Goal: Information Seeking & Learning: Learn about a topic

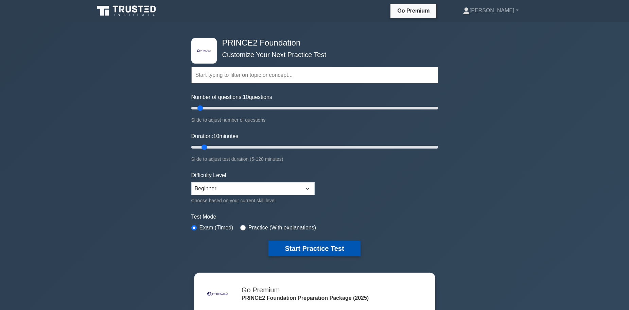
click at [336, 246] on button "Start Practice Test" at bounding box center [314, 249] width 92 height 16
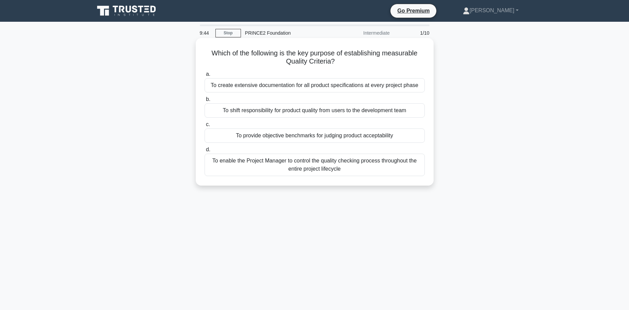
click at [335, 90] on div "To create extensive documentation for all product specifications at every proje…" at bounding box center [315, 85] width 220 height 14
click at [205, 76] on input "a. To create extensive documentation for all product specifications at every pr…" at bounding box center [205, 74] width 0 height 4
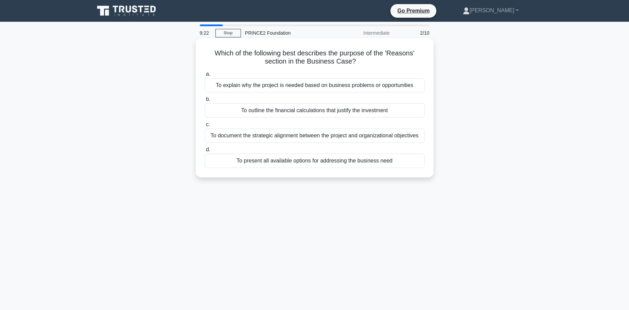
click at [355, 163] on div "To present all available options for addressing the business need" at bounding box center [315, 161] width 220 height 14
click at [205, 152] on input "d. To present all available options for addressing the business need" at bounding box center [205, 149] width 0 height 4
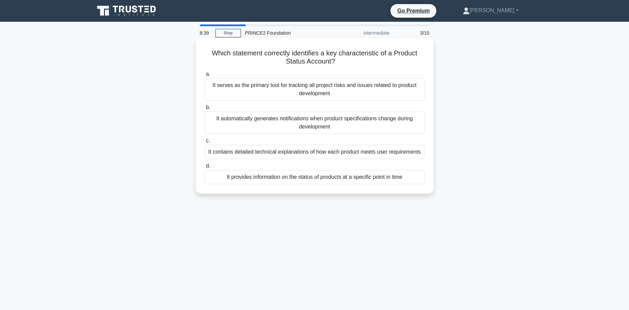
click at [362, 178] on div "It provides information on the status of products at a specific point in time" at bounding box center [315, 177] width 220 height 14
click at [205, 168] on input "d. It provides information on the status of products at a specific point in time" at bounding box center [205, 166] width 0 height 4
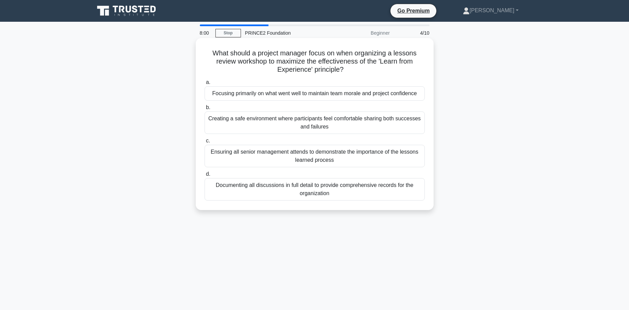
click at [361, 120] on div "Creating a safe environment where participants feel comfortable sharing both su…" at bounding box center [315, 122] width 220 height 22
click at [205, 110] on input "b. Creating a safe environment where participants feel comfortable sharing both…" at bounding box center [205, 107] width 0 height 4
click at [368, 93] on div "The Business Case should be reviewed to determine if the project is still viabl…" at bounding box center [315, 93] width 220 height 14
click at [205, 85] on input "a. The Business Case should be reviewed to determine if the project is still vi…" at bounding box center [205, 82] width 0 height 4
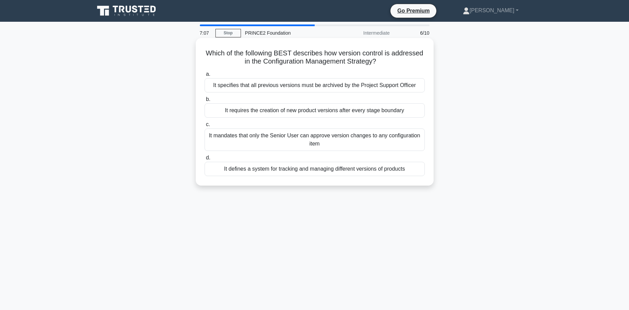
click at [353, 171] on div "It defines a system for tracking and managing different versions of products" at bounding box center [315, 169] width 220 height 14
click at [205, 160] on input "d. It defines a system for tracking and managing different versions of products" at bounding box center [205, 158] width 0 height 4
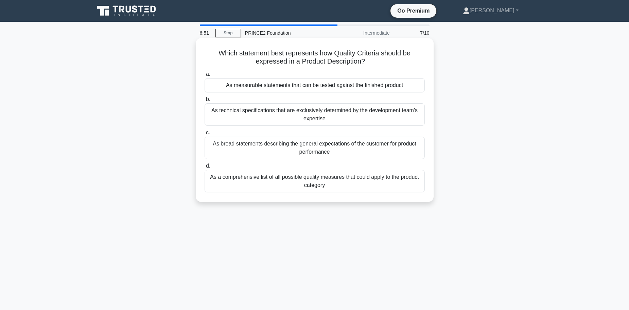
click at [342, 177] on div "As a comprehensive list of all possible quality measures that could apply to th…" at bounding box center [315, 181] width 220 height 22
click at [205, 168] on input "d. As a comprehensive list of all possible quality measures that could apply to…" at bounding box center [205, 166] width 0 height 4
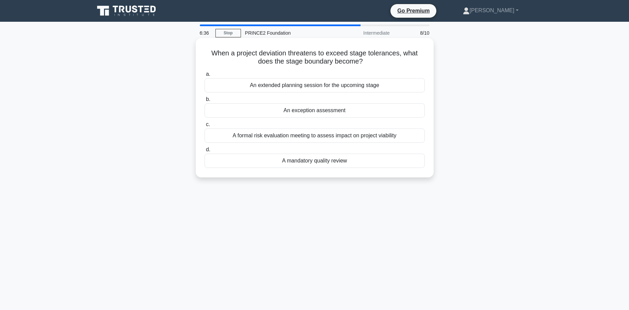
click at [368, 131] on div "A formal risk evaluation meeting to assess impact on project viability" at bounding box center [315, 135] width 220 height 14
click at [205, 127] on input "c. A formal risk evaluation meeting to assess impact on project viability" at bounding box center [205, 124] width 0 height 4
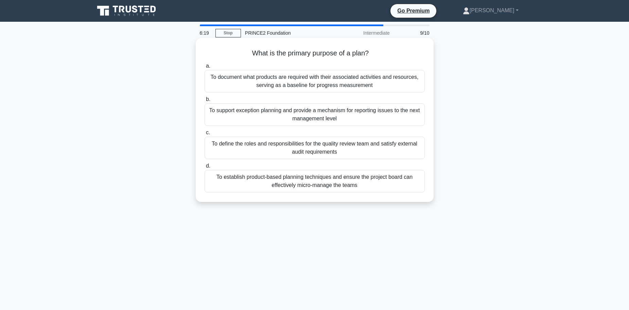
click at [376, 147] on div "To define the roles and responsibilities for the quality review team and satisf…" at bounding box center [315, 148] width 220 height 22
click at [205, 135] on input "c. To define the roles and responsibilities for the quality review team and sat…" at bounding box center [205, 132] width 0 height 4
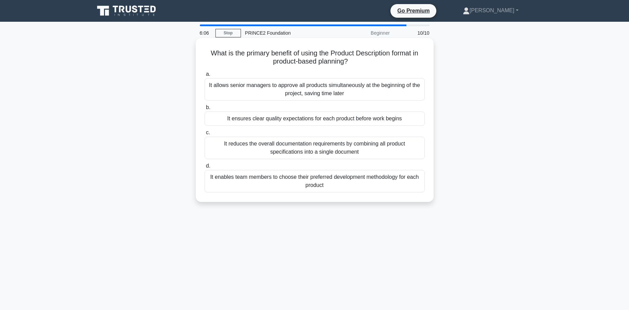
click at [376, 119] on div "It ensures clear quality expectations for each product before work begins" at bounding box center [315, 118] width 220 height 14
click at [205, 110] on input "b. It ensures clear quality expectations for each product before work begins" at bounding box center [205, 107] width 0 height 4
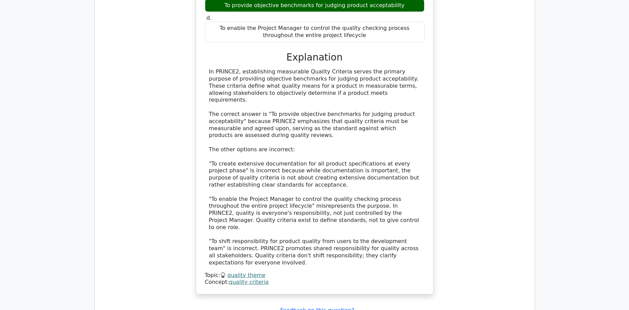
scroll to position [713, 0]
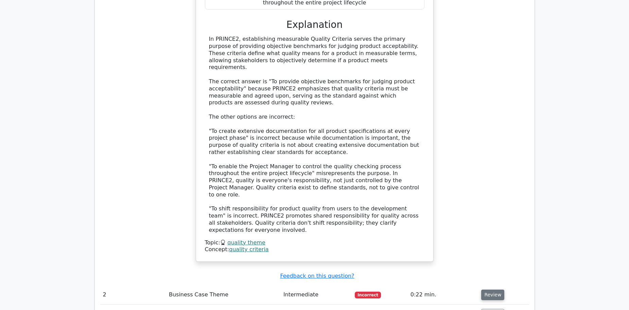
click at [490, 289] on button "Review" at bounding box center [492, 294] width 23 height 11
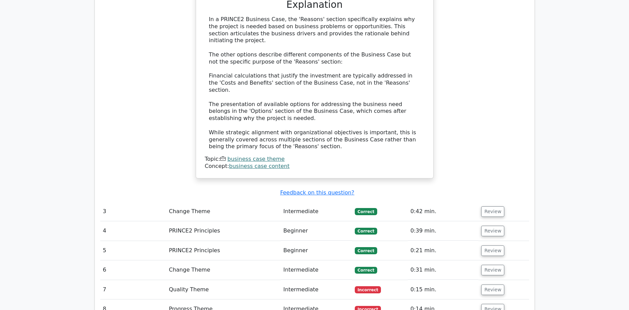
scroll to position [1189, 0]
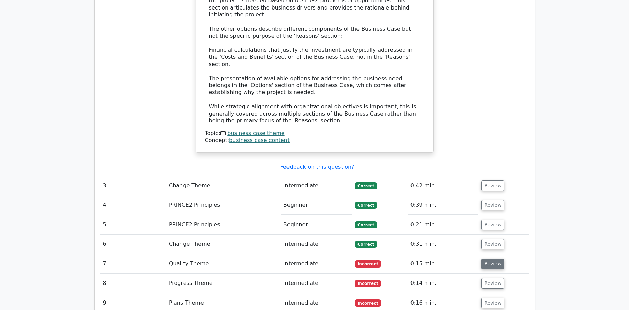
click at [484, 259] on button "Review" at bounding box center [492, 264] width 23 height 11
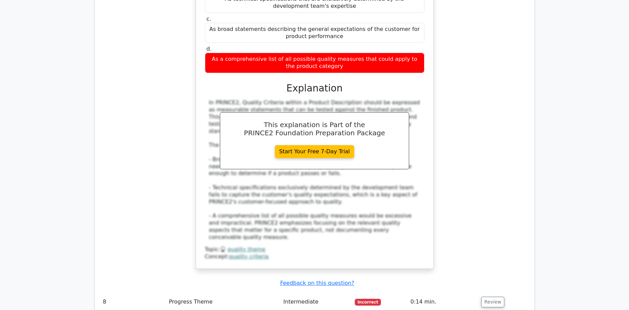
scroll to position [1563, 0]
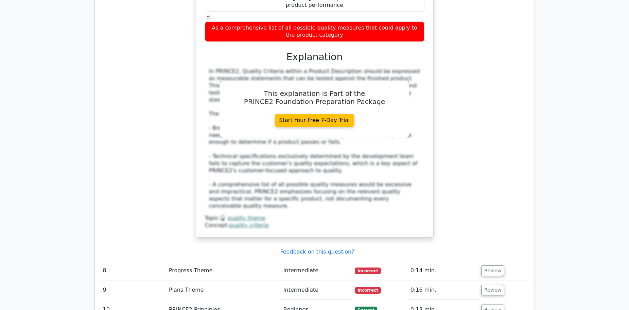
click at [504, 261] on td "Review" at bounding box center [503, 270] width 50 height 19
click at [498, 265] on button "Review" at bounding box center [492, 270] width 23 height 11
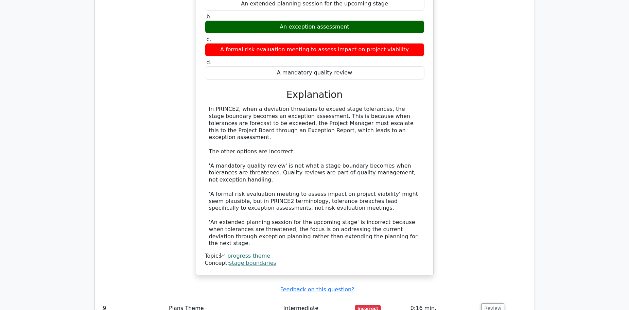
scroll to position [1936, 0]
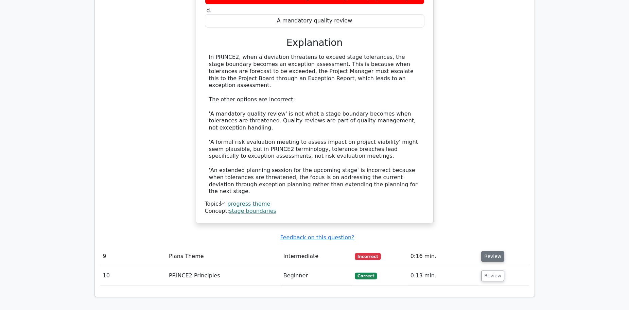
click at [496, 251] on button "Review" at bounding box center [492, 256] width 23 height 11
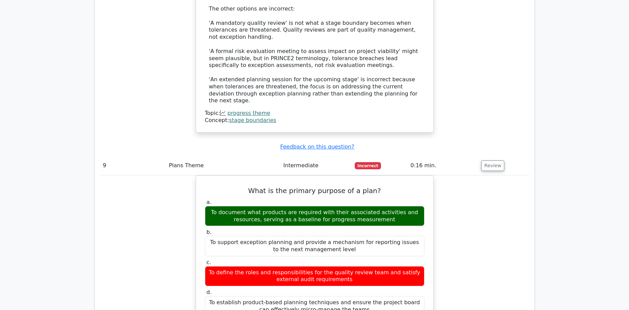
scroll to position [2072, 0]
